Goal: Transaction & Acquisition: Purchase product/service

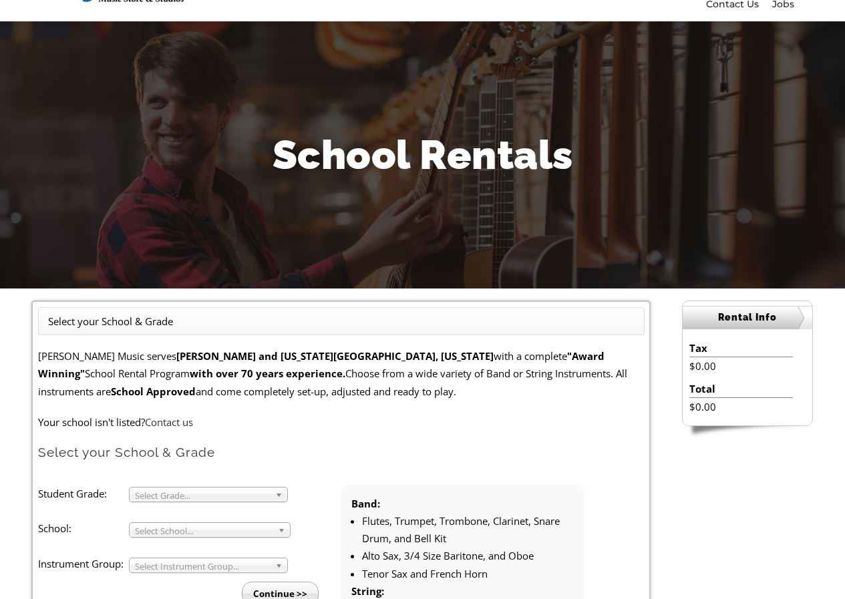
scroll to position [334, 0]
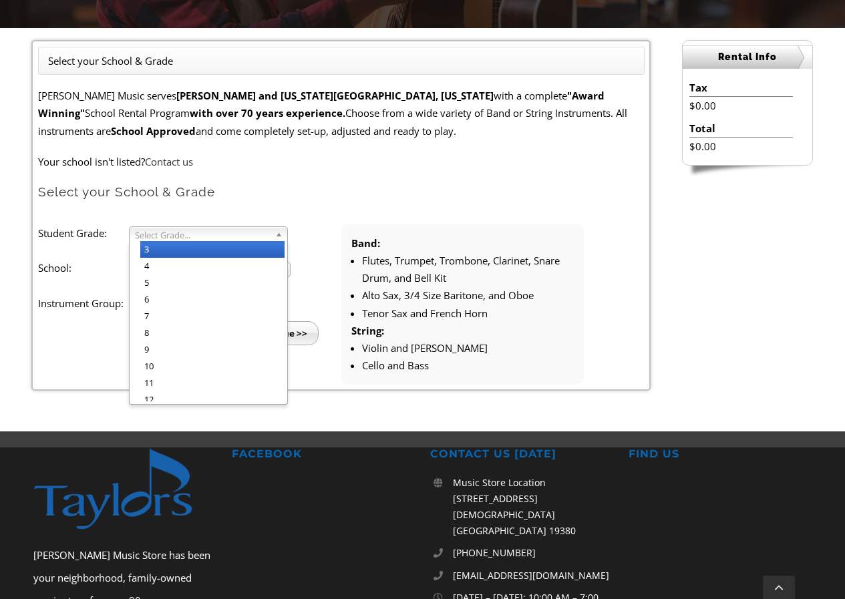
click at [185, 235] on span "Select Grade..." at bounding box center [202, 235] width 135 height 16
click at [168, 265] on li "4" at bounding box center [212, 266] width 144 height 17
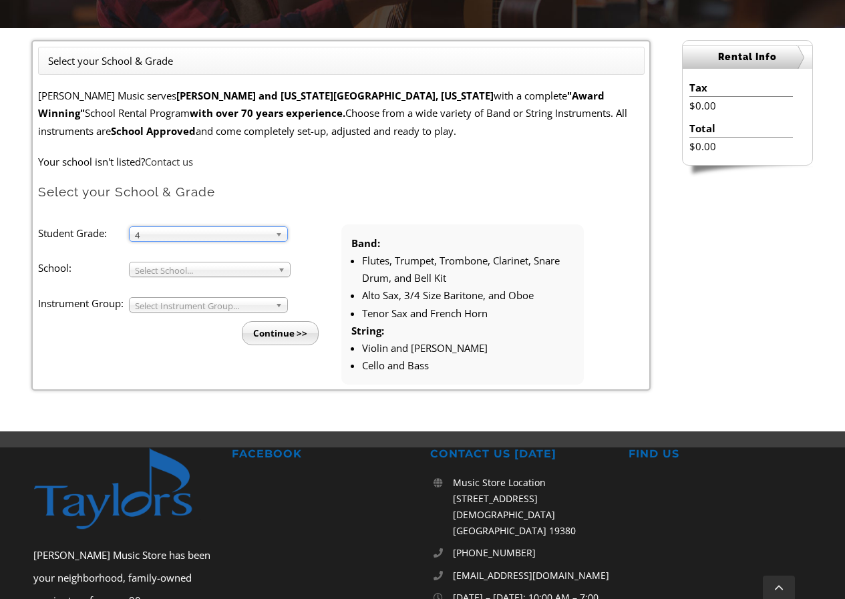
click at [159, 268] on span "Select School..." at bounding box center [204, 271] width 138 height 16
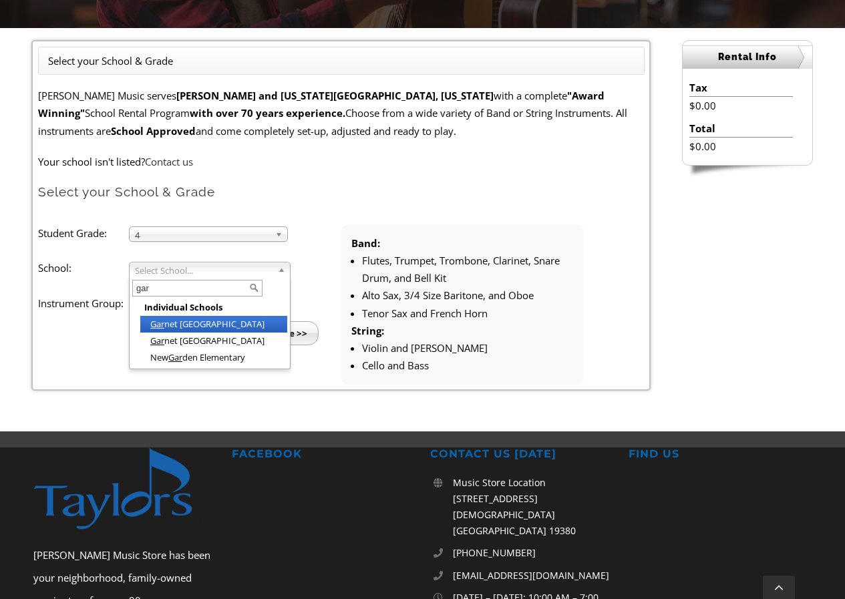
type input "gar"
click at [180, 321] on li "[GEOGRAPHIC_DATA]" at bounding box center [213, 324] width 147 height 17
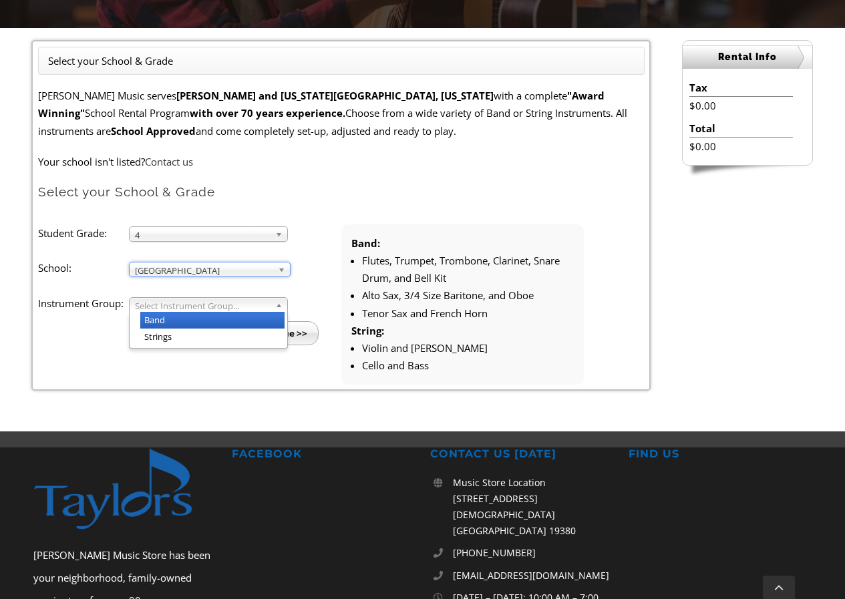
click at [184, 305] on span "Select Instrument Group..." at bounding box center [202, 306] width 135 height 16
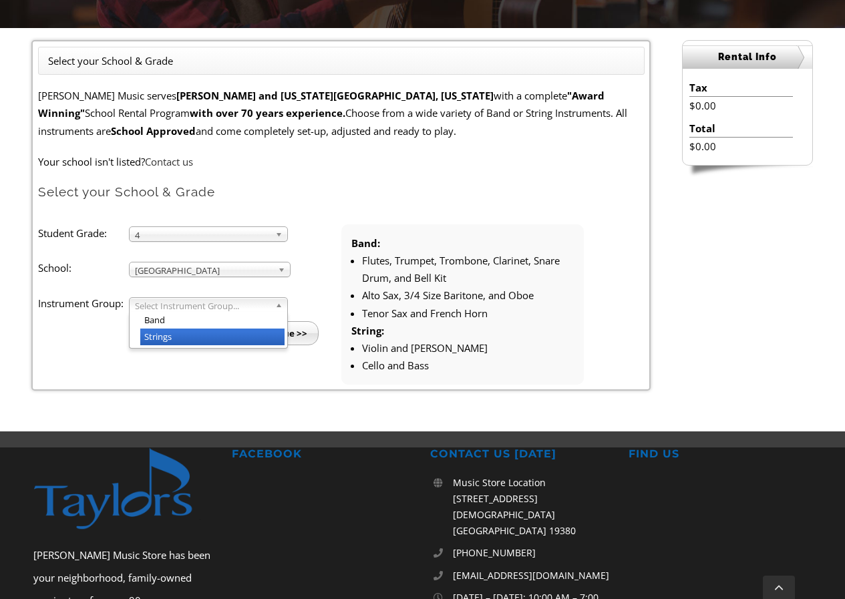
click at [173, 332] on li "Strings" at bounding box center [212, 337] width 144 height 17
click at [280, 333] on input "Continue >>" at bounding box center [280, 333] width 77 height 24
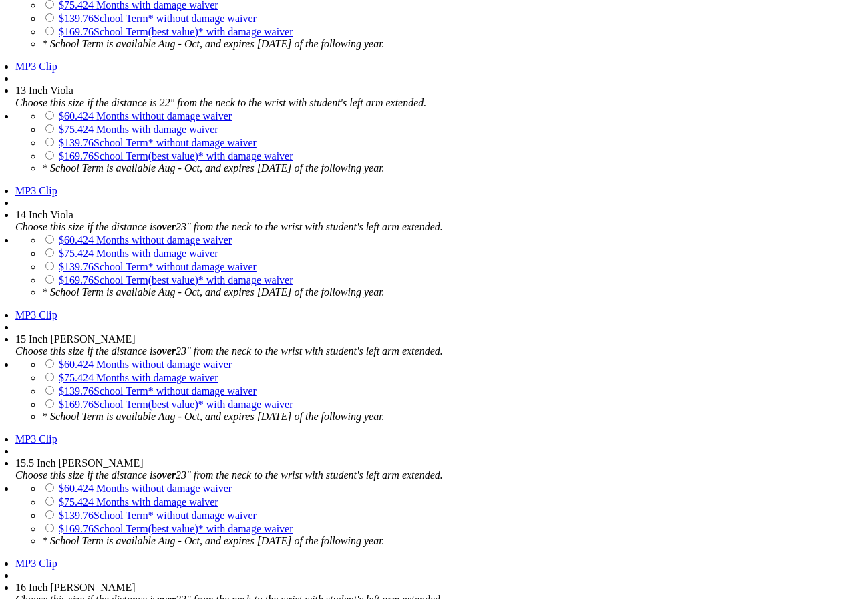
scroll to position [1871, 0]
